Goal: Find specific page/section: Find specific page/section

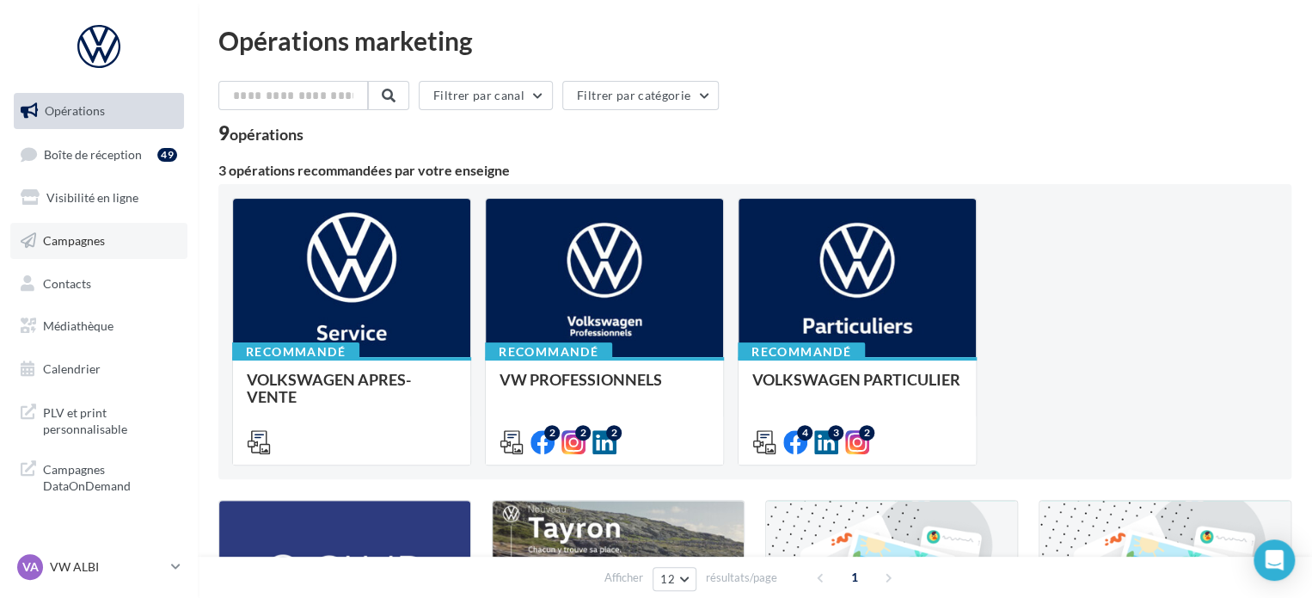
click at [80, 243] on span "Campagnes" at bounding box center [74, 240] width 62 height 15
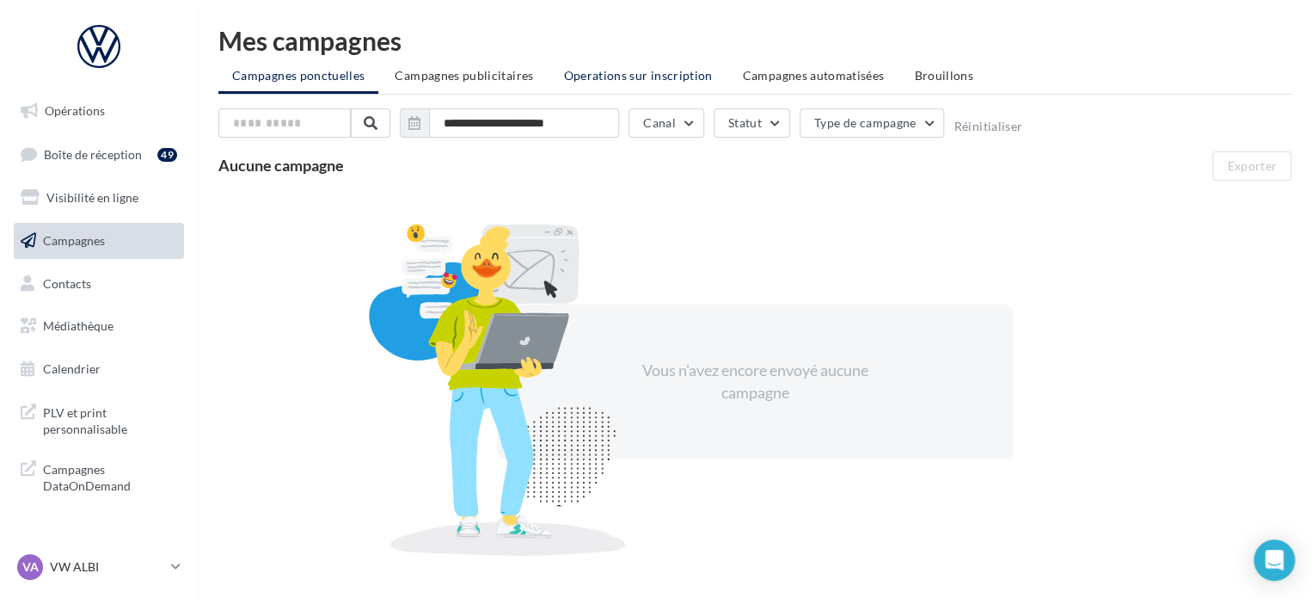
click at [610, 82] on span "Operations sur inscription" at bounding box center [637, 75] width 149 height 15
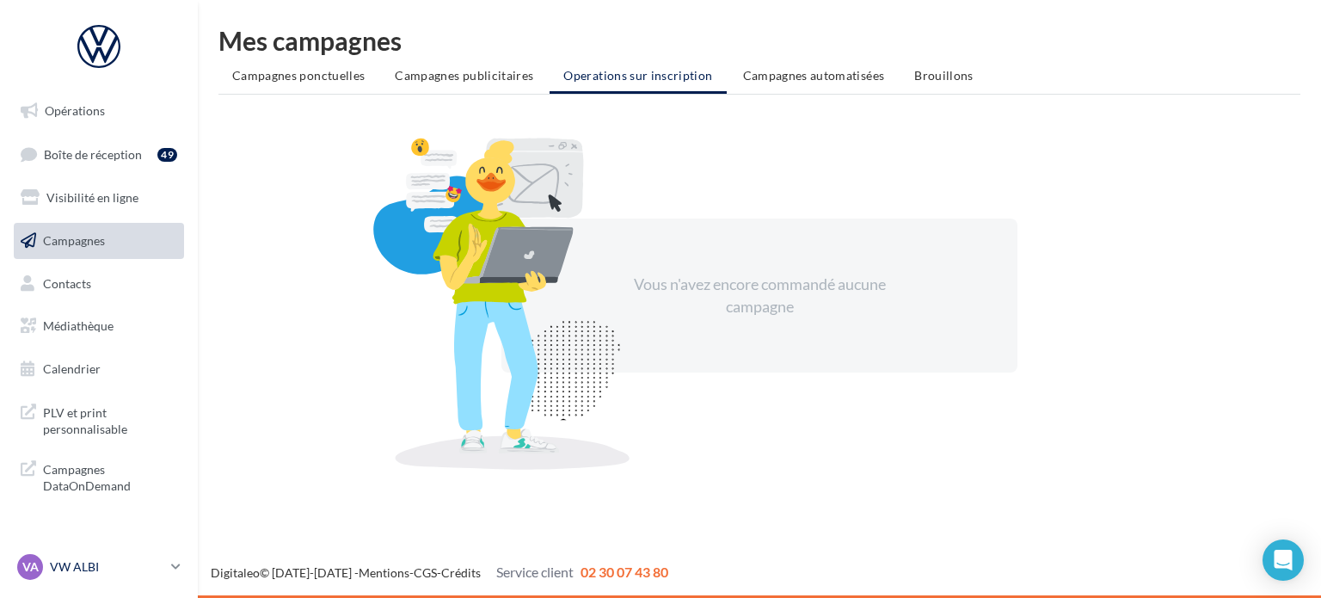
click at [131, 555] on link "VA VW ALBI vw-alb-cos" at bounding box center [99, 566] width 170 height 33
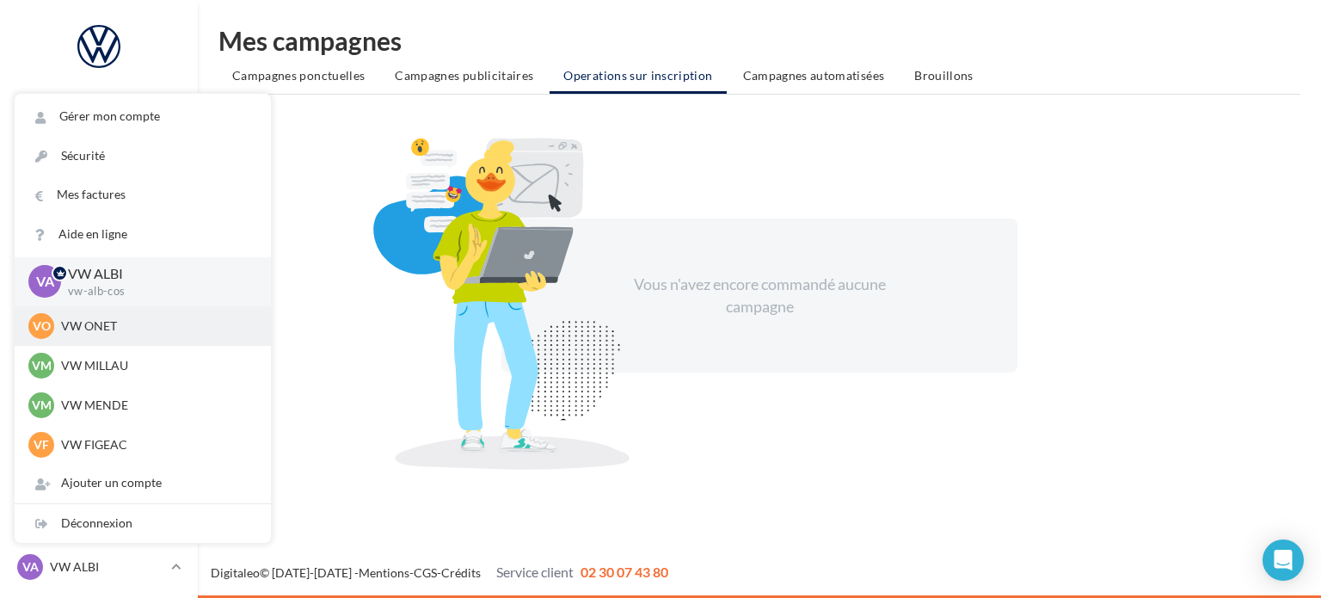
click at [111, 322] on p "VW ONET" at bounding box center [155, 325] width 189 height 17
